Goal: Information Seeking & Learning: Learn about a topic

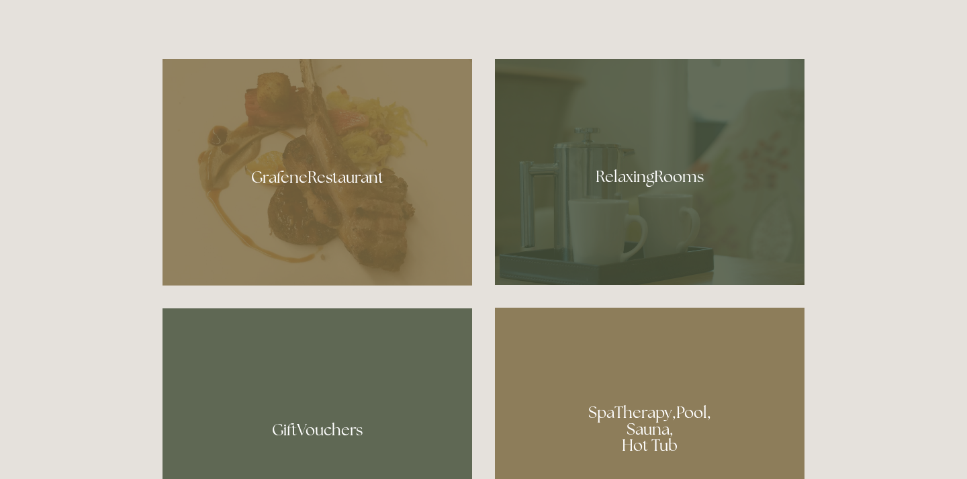
scroll to position [730, 0]
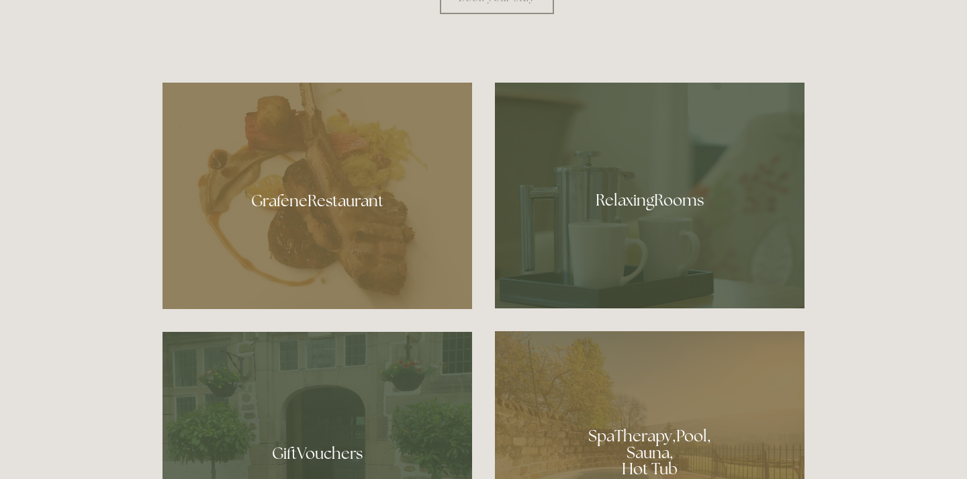
click at [369, 201] on div at bounding box center [317, 196] width 310 height 226
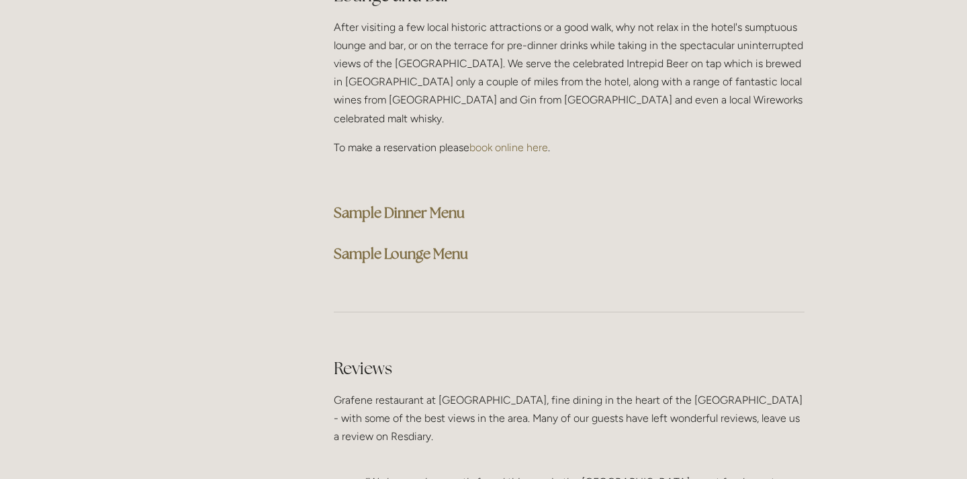
scroll to position [3470, 0]
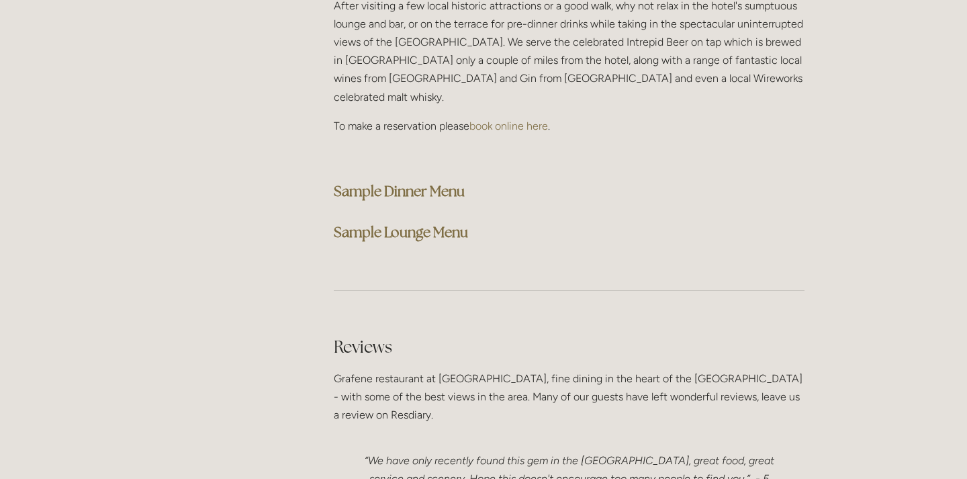
click at [437, 182] on strong "Sample Dinner Menu" at bounding box center [399, 191] width 131 height 18
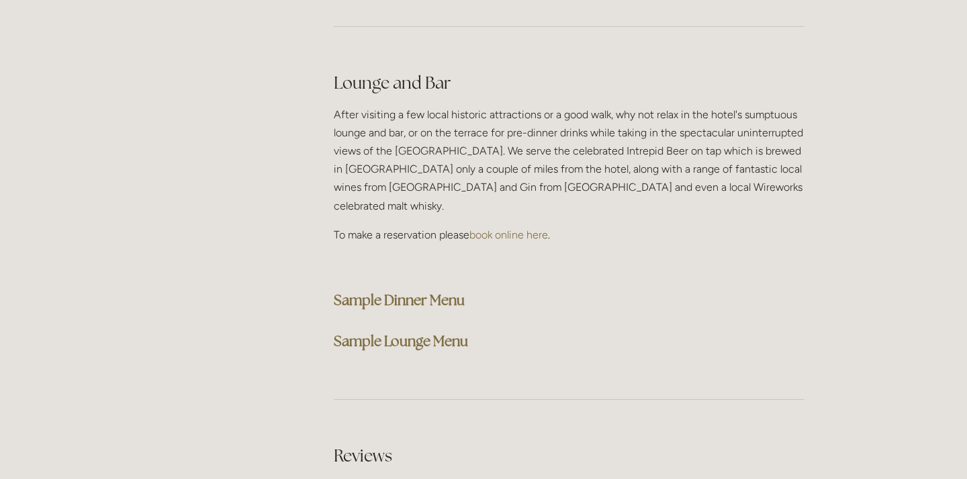
scroll to position [3287, 0]
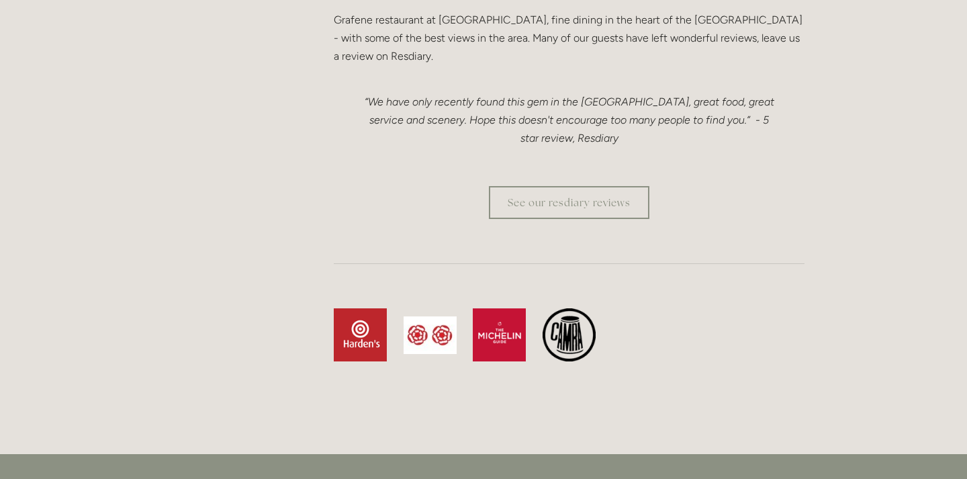
scroll to position [3881, 0]
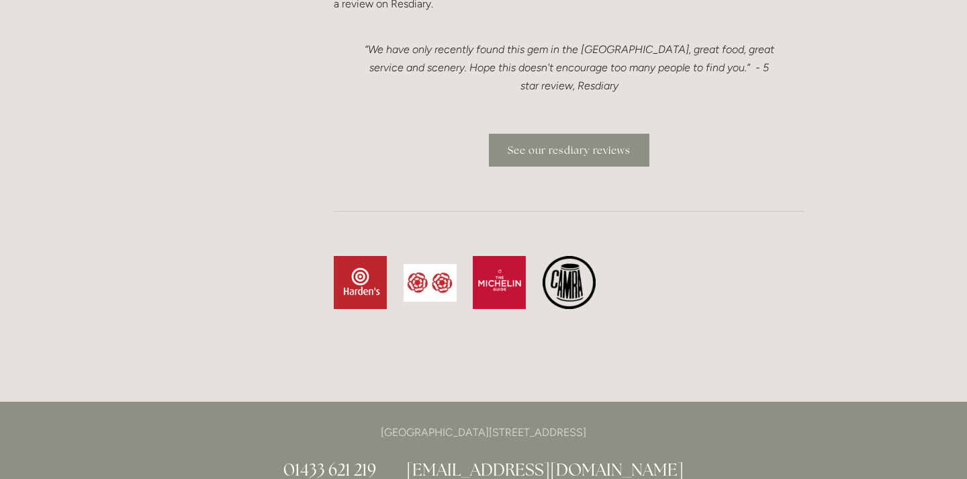
click at [577, 134] on link "See our resdiary reviews" at bounding box center [569, 150] width 160 height 33
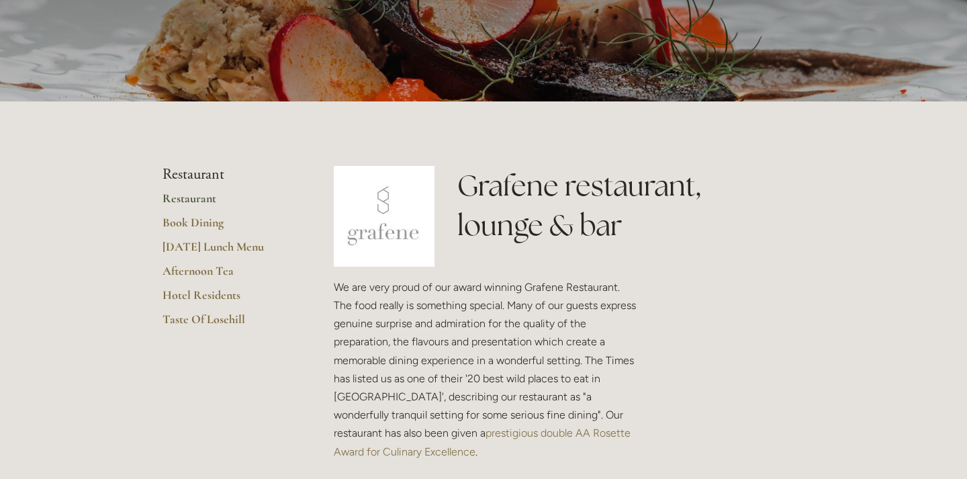
scroll to position [228, 0]
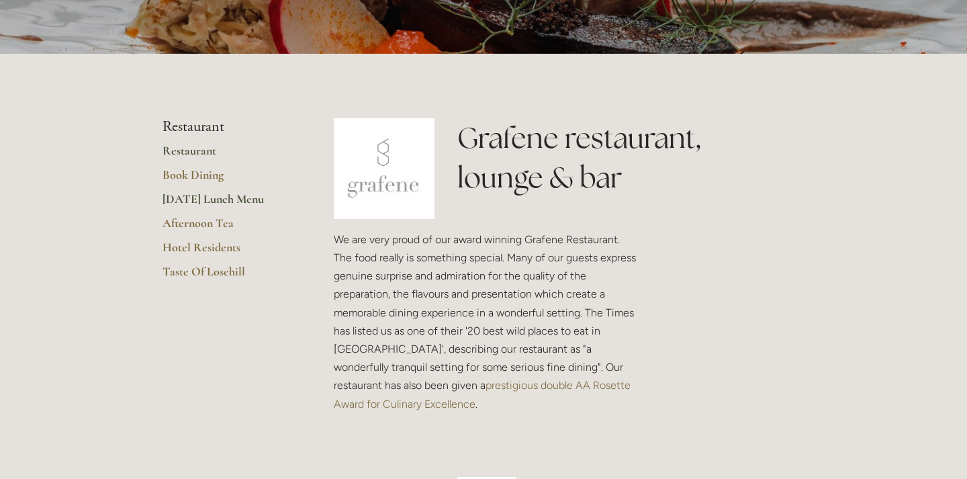
click at [222, 199] on link "[DATE] Lunch Menu" at bounding box center [226, 203] width 128 height 24
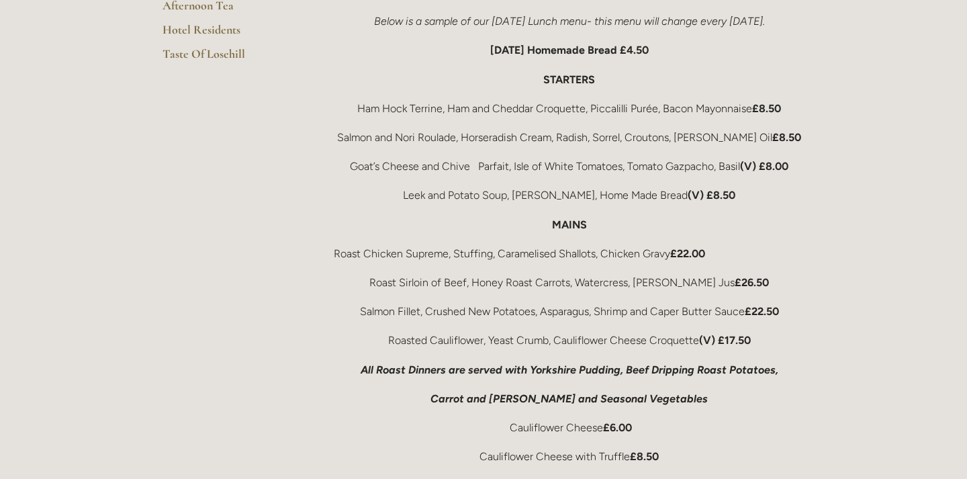
scroll to position [137, 0]
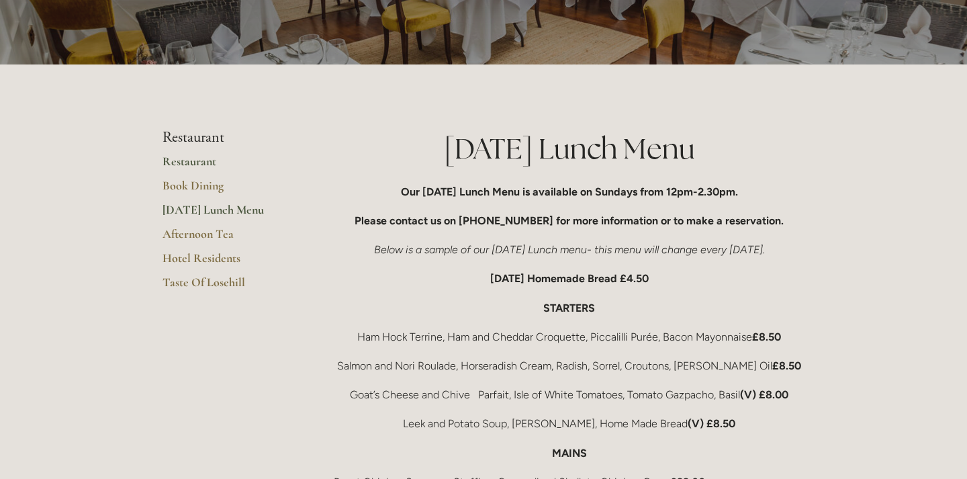
click at [208, 160] on link "Restaurant" at bounding box center [226, 166] width 128 height 24
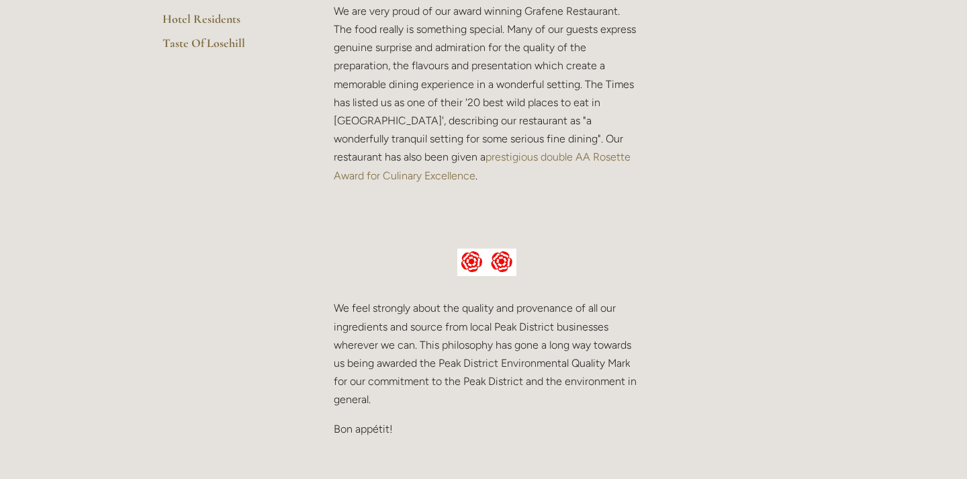
scroll to position [320, 0]
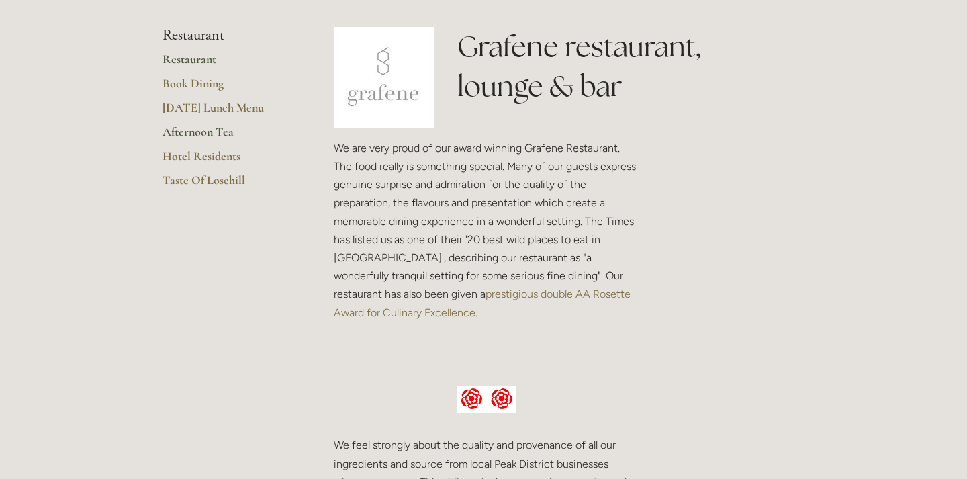
click at [218, 130] on link "Afternoon Tea" at bounding box center [226, 136] width 128 height 24
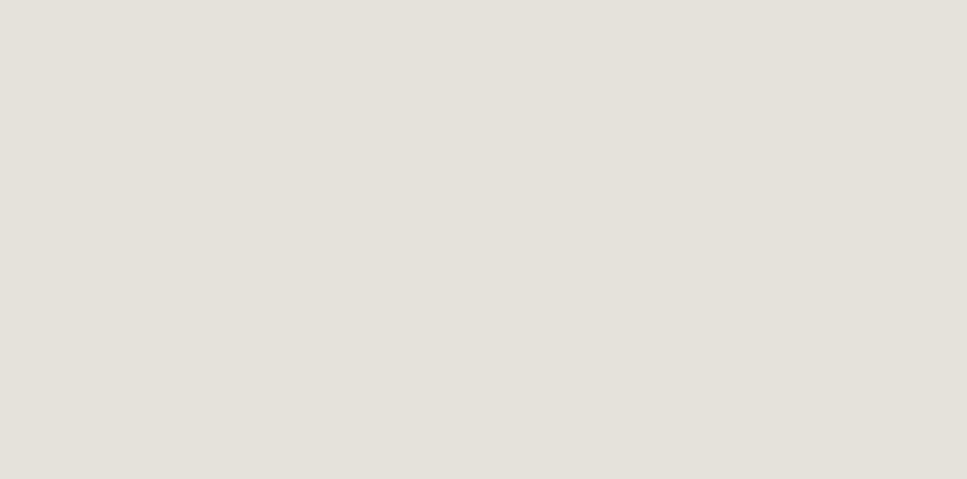
scroll to position [1141, 0]
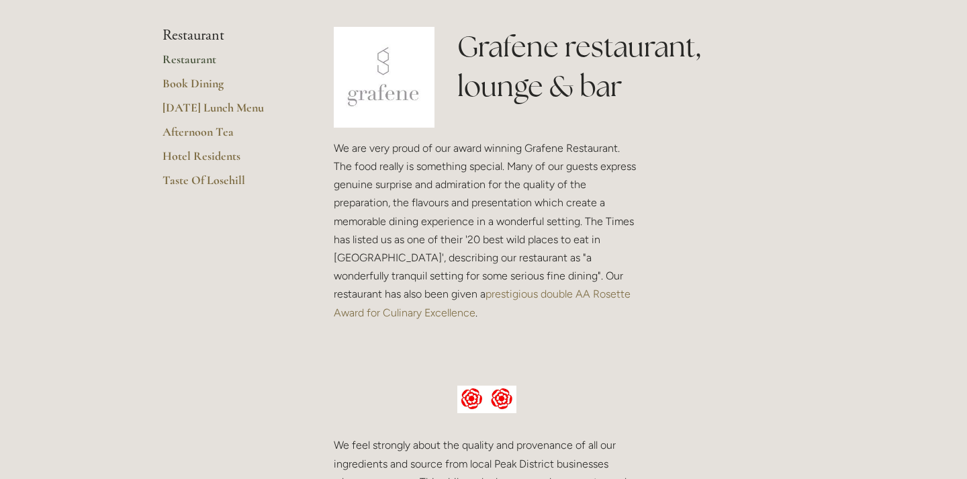
scroll to position [320, 0]
click at [180, 154] on link "Hotel Residents" at bounding box center [226, 160] width 128 height 24
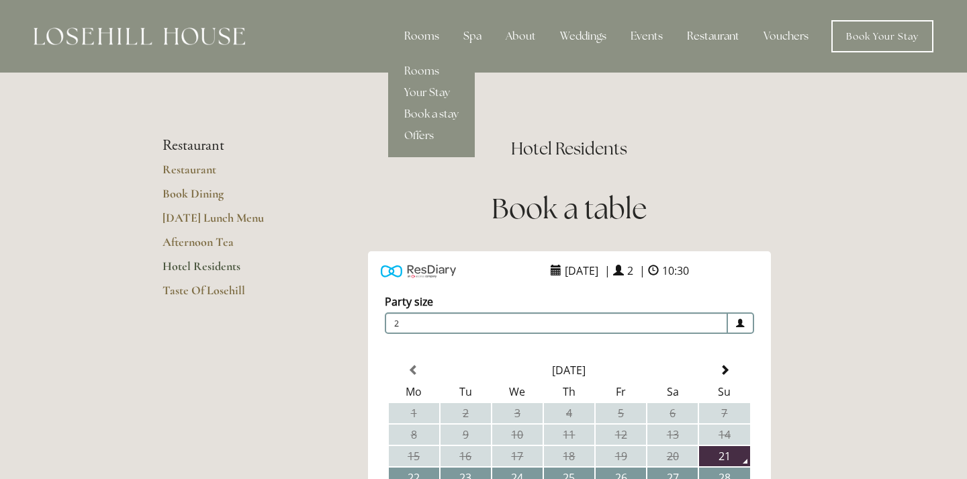
click at [426, 35] on div "Rooms" at bounding box center [421, 36] width 56 height 27
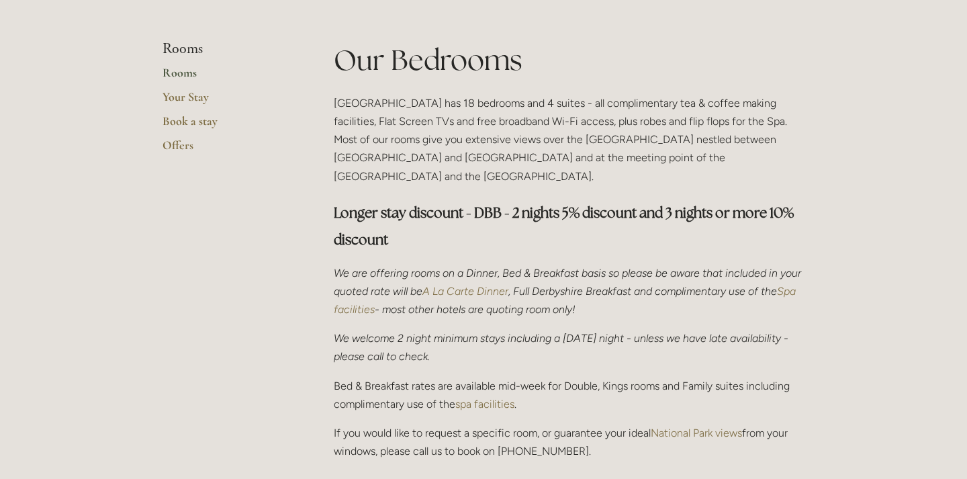
scroll to position [320, 0]
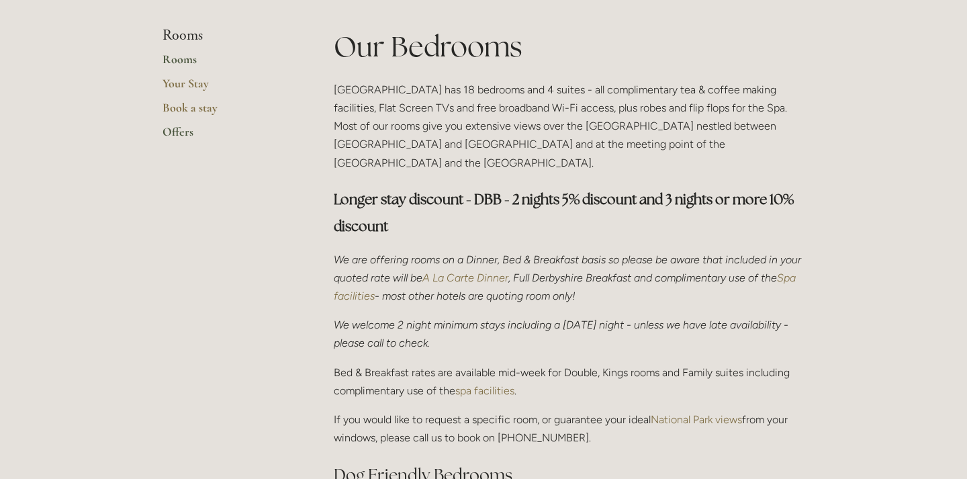
click at [185, 136] on link "Offers" at bounding box center [226, 136] width 128 height 24
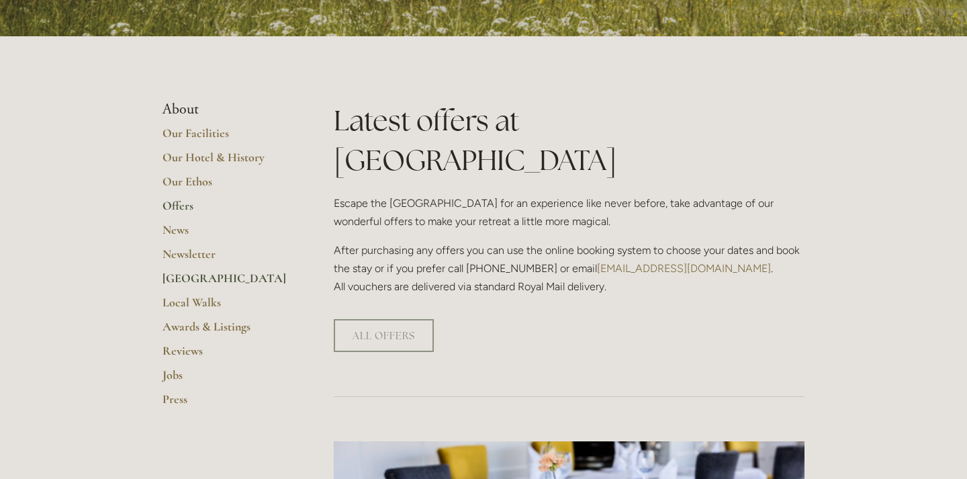
scroll to position [228, 0]
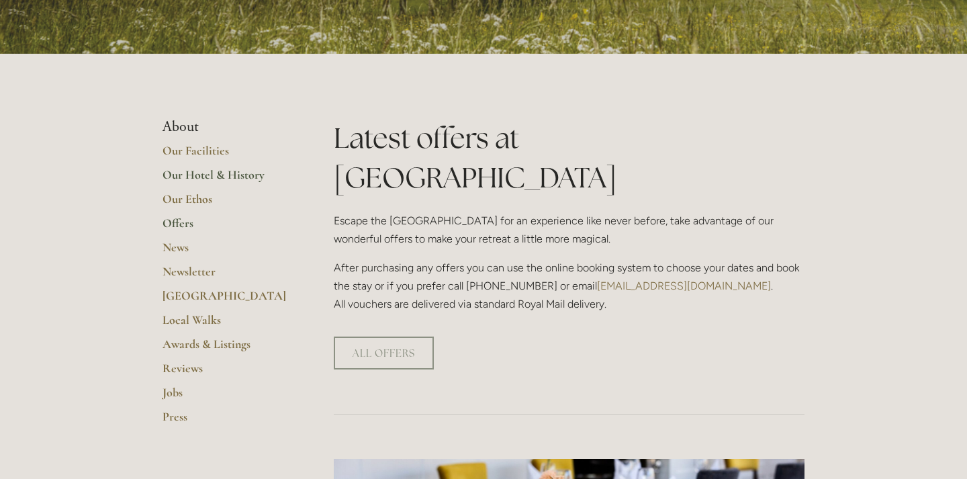
click at [229, 174] on link "Our Hotel & History" at bounding box center [226, 179] width 128 height 24
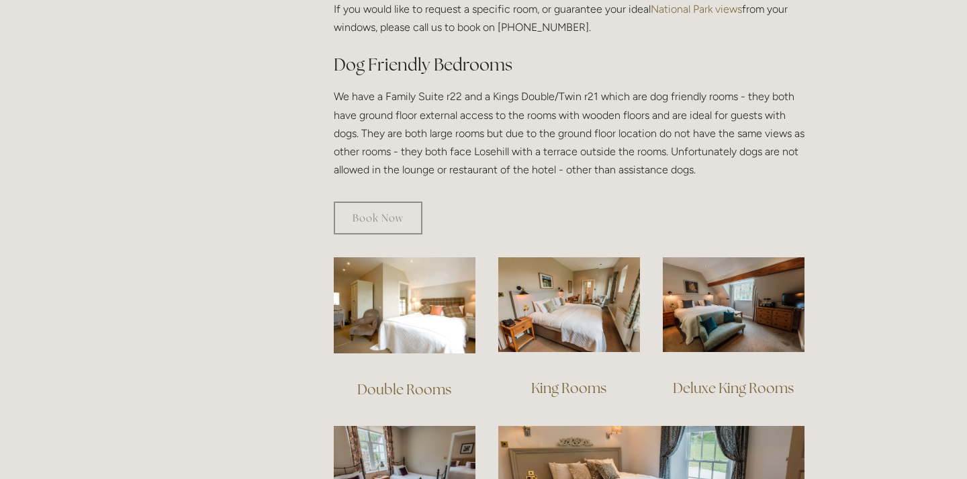
scroll to position [867, 0]
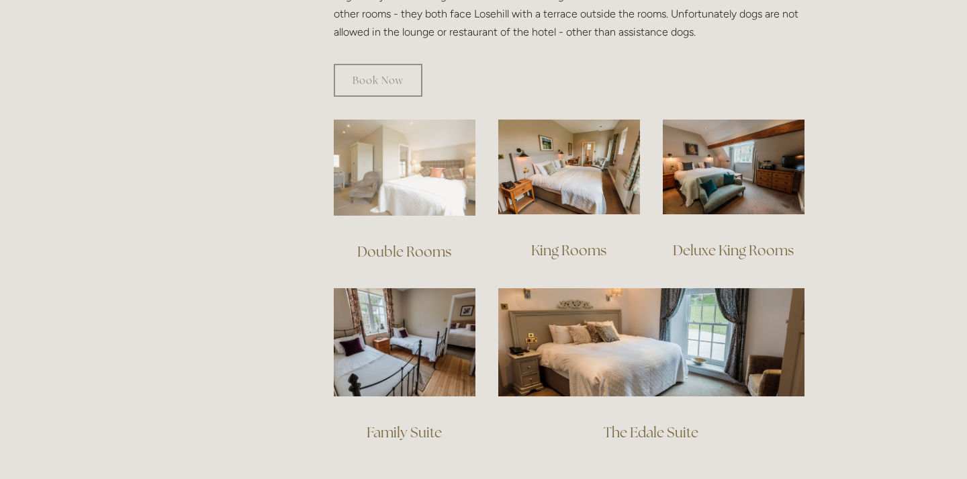
click at [423, 158] on img at bounding box center [405, 168] width 142 height 96
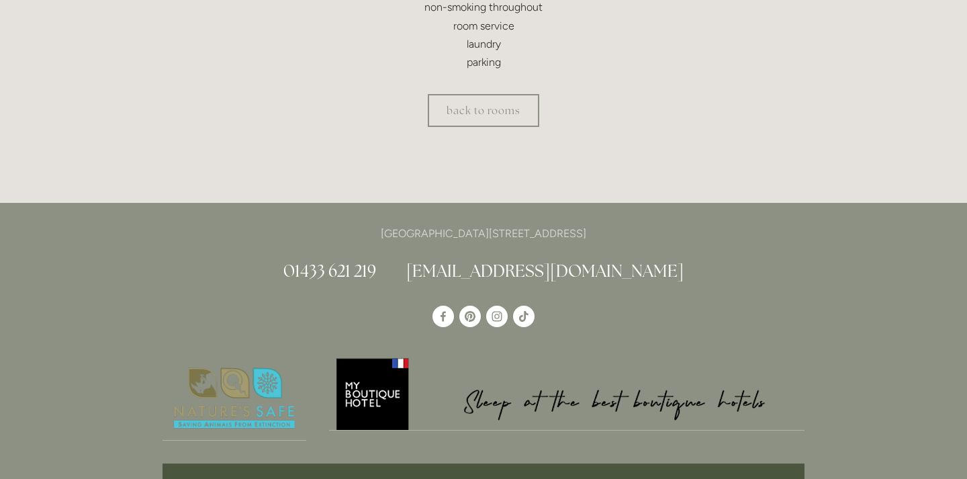
scroll to position [639, 0]
